Goal: Navigation & Orientation: Find specific page/section

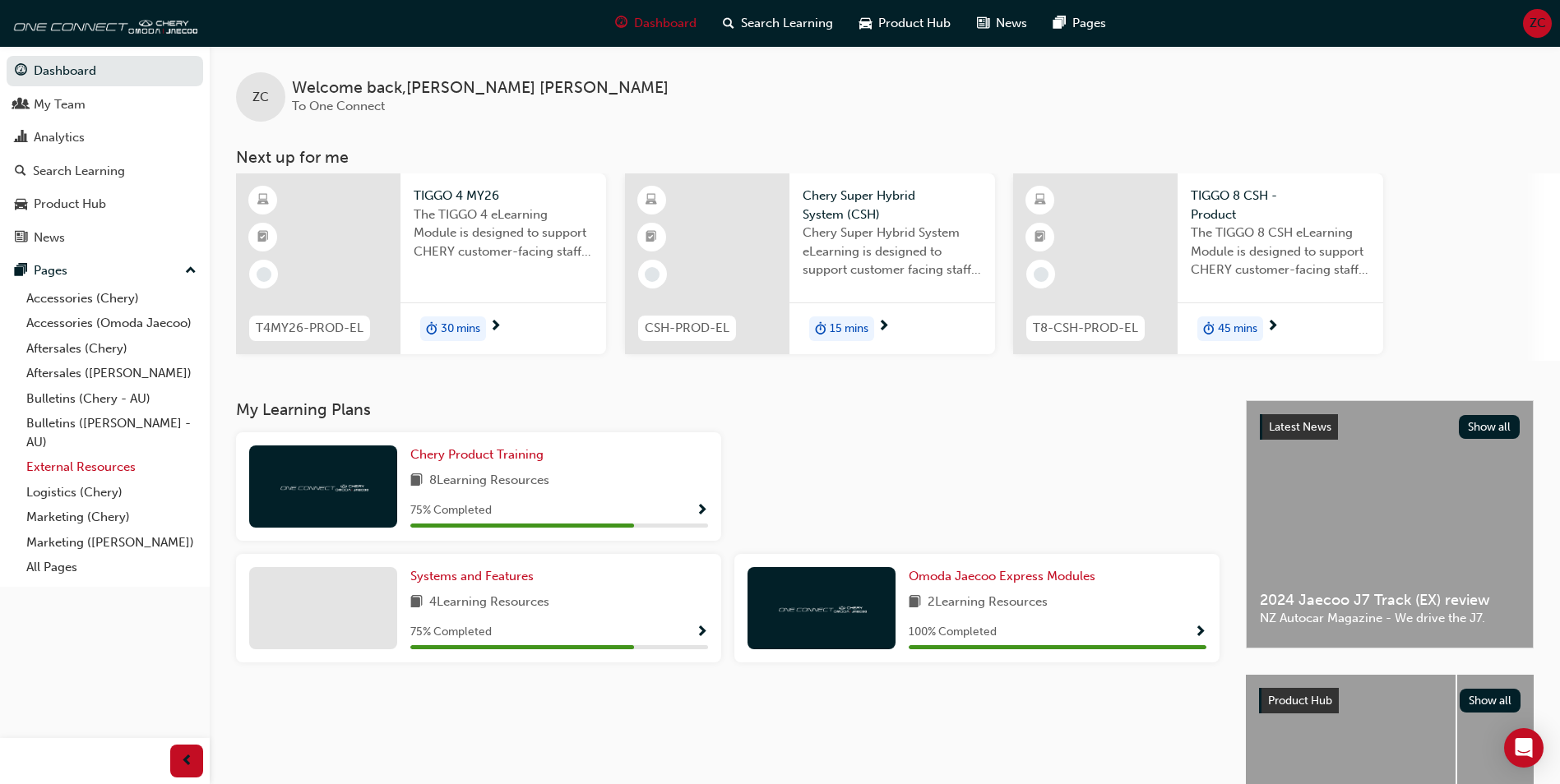
click at [84, 470] on link "External Resources" at bounding box center [112, 467] width 183 height 25
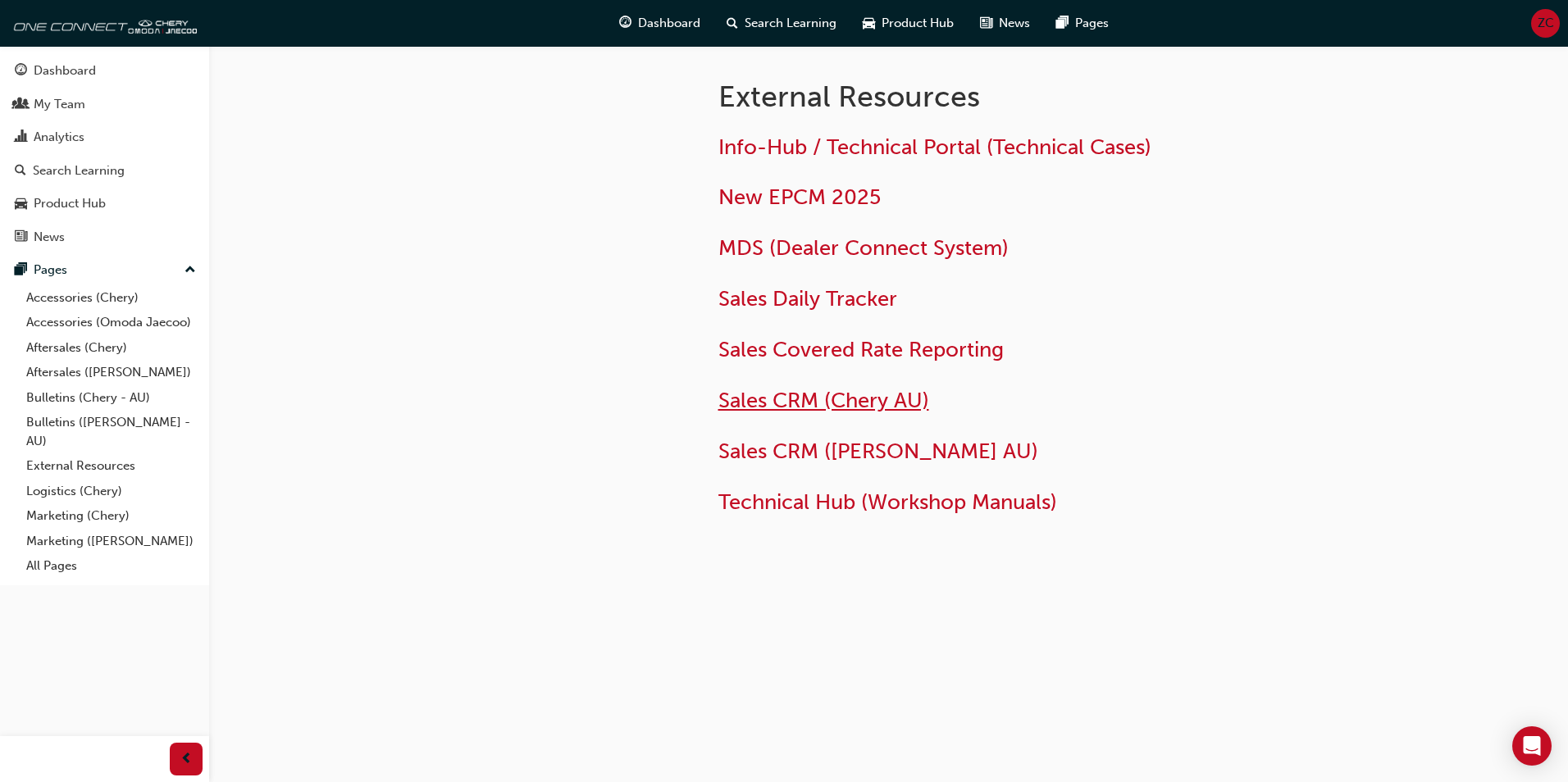
click at [850, 406] on span "Sales CRM (Chery AU)" at bounding box center [823, 400] width 210 height 25
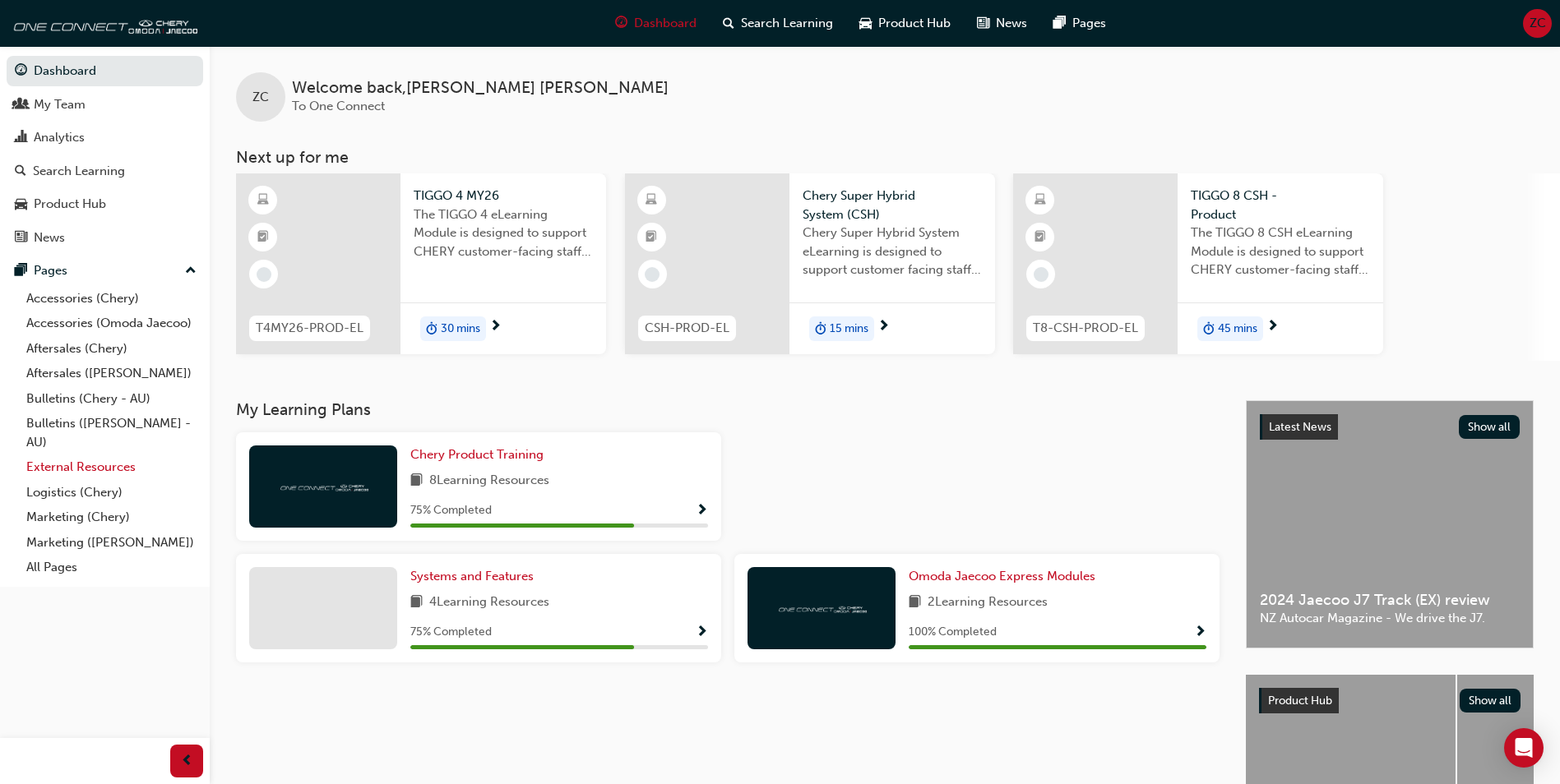
click at [71, 466] on link "External Resources" at bounding box center [112, 467] width 183 height 25
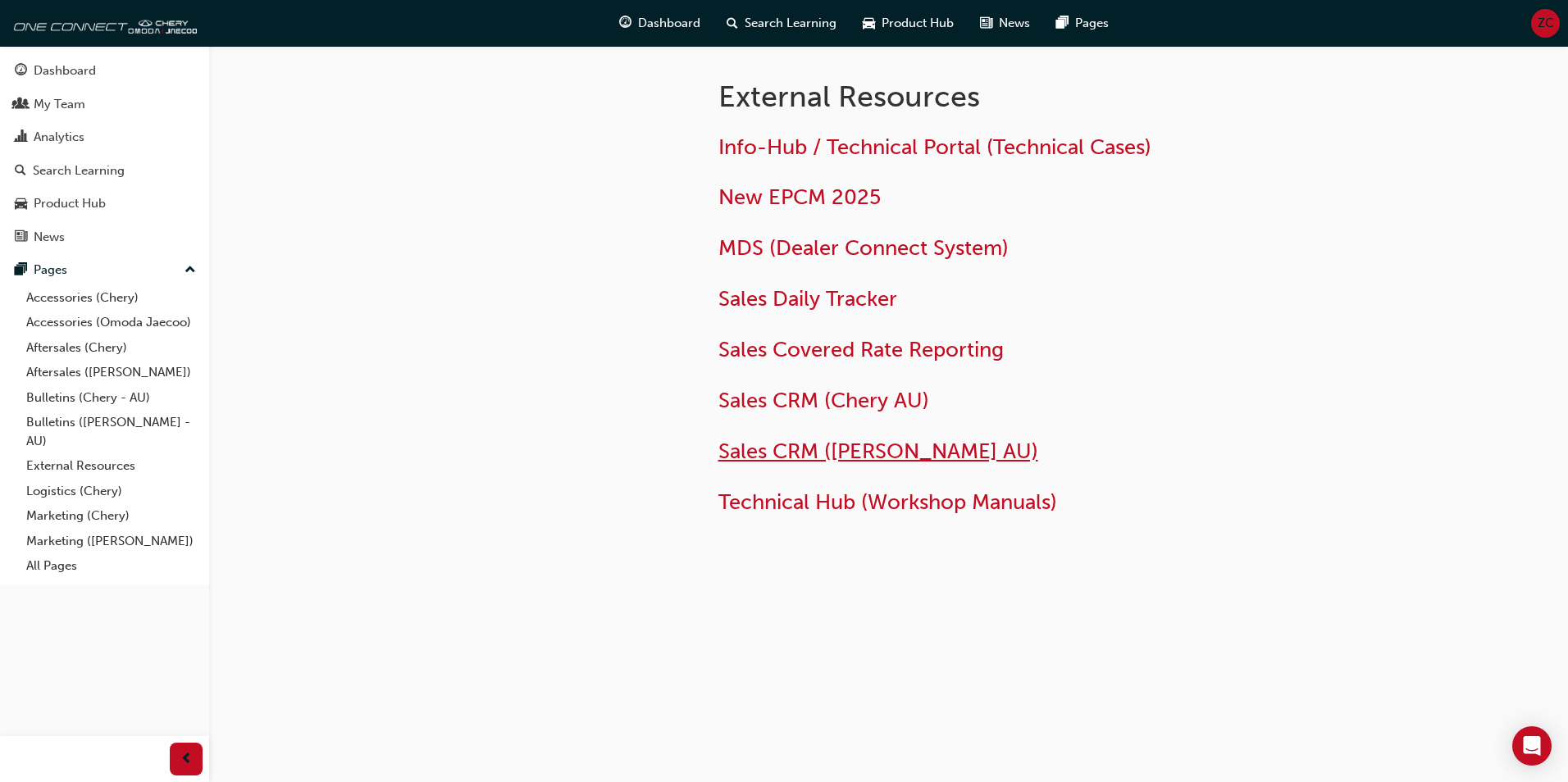
click at [784, 456] on span "Sales CRM ([PERSON_NAME] AU)" at bounding box center [878, 451] width 320 height 25
